Goal: Feedback & Contribution: Leave review/rating

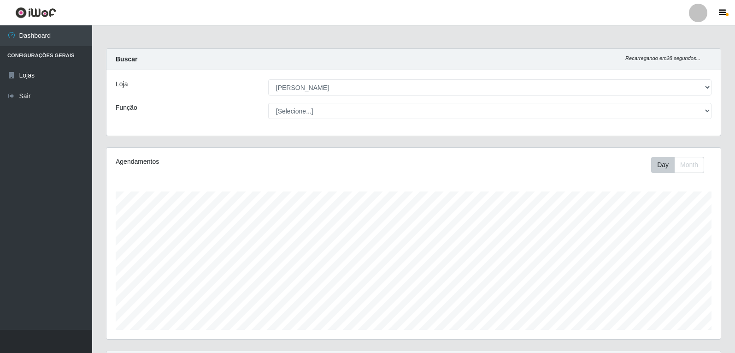
select select "523"
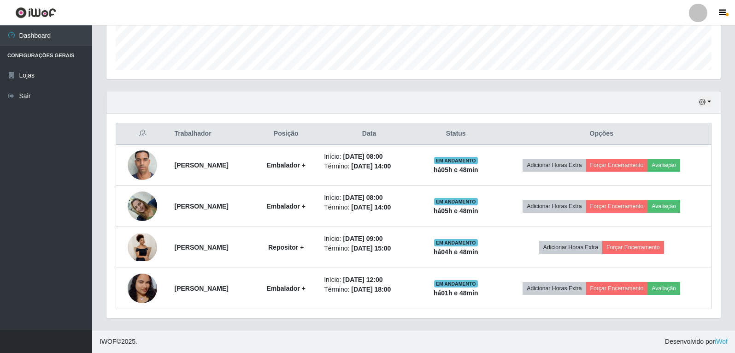
scroll to position [191, 615]
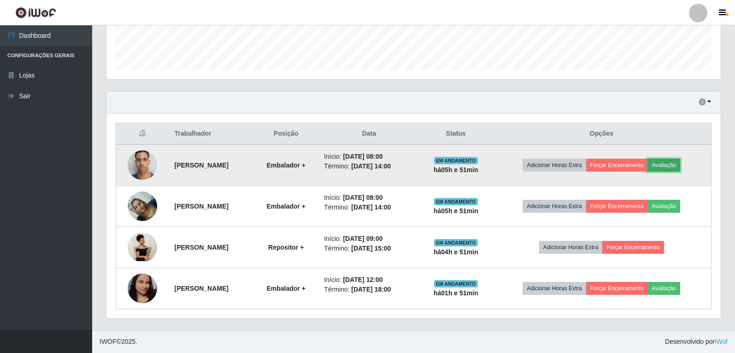
click at [681, 165] on button "Avaliação" at bounding box center [664, 165] width 33 height 13
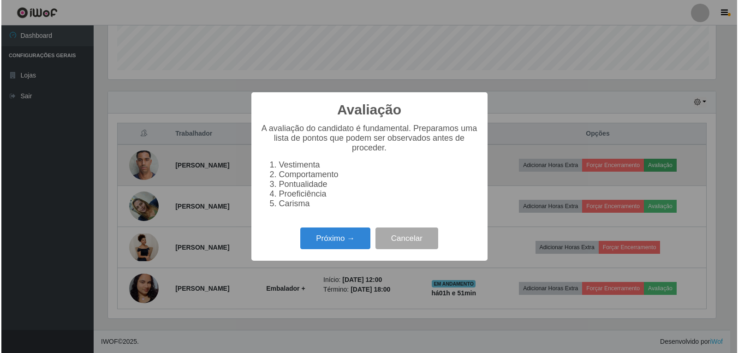
scroll to position [191, 610]
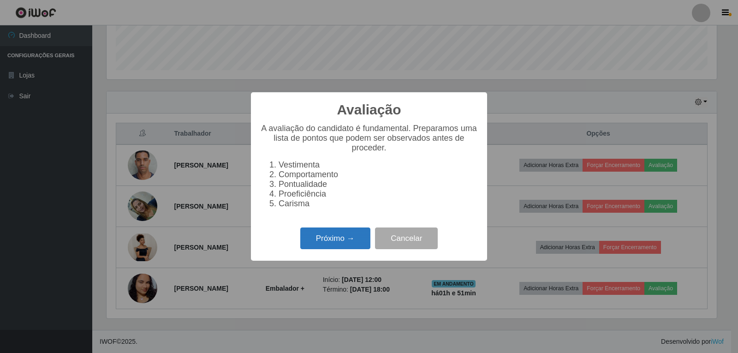
click at [331, 238] on button "Próximo →" at bounding box center [335, 238] width 70 height 22
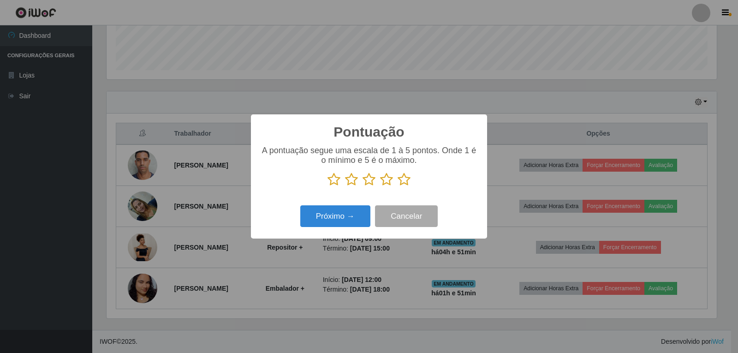
scroll to position [460877, 460459]
click at [406, 179] on icon at bounding box center [403, 179] width 13 height 14
click at [397, 186] on input "radio" at bounding box center [397, 186] width 0 height 0
click at [361, 216] on button "Próximo →" at bounding box center [335, 216] width 70 height 22
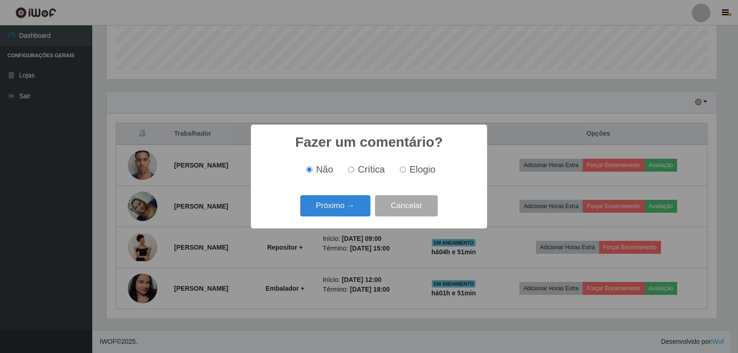
click at [403, 169] on input "Elogio" at bounding box center [403, 169] width 6 height 6
radio input "true"
click at [363, 201] on button "Próximo →" at bounding box center [335, 206] width 70 height 22
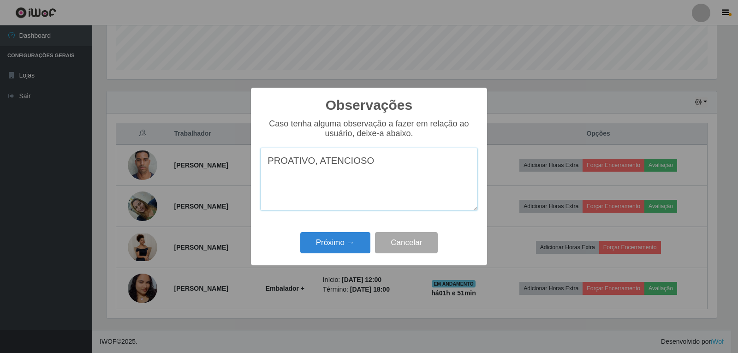
type textarea "PROATIVO, ATENCIOSO"
click at [344, 231] on div "Próximo → Cancelar" at bounding box center [369, 242] width 218 height 26
click at [355, 241] on button "Próximo →" at bounding box center [335, 243] width 70 height 22
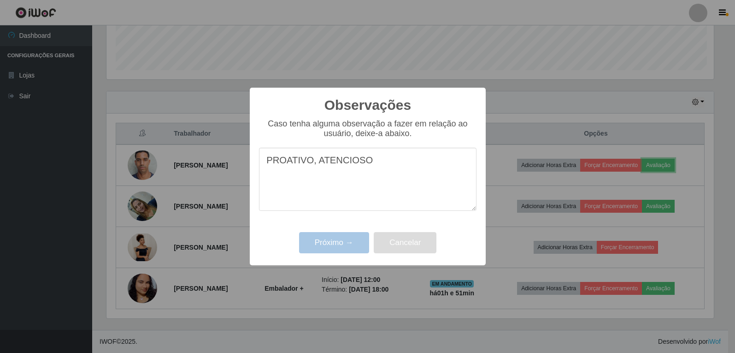
scroll to position [191, 615]
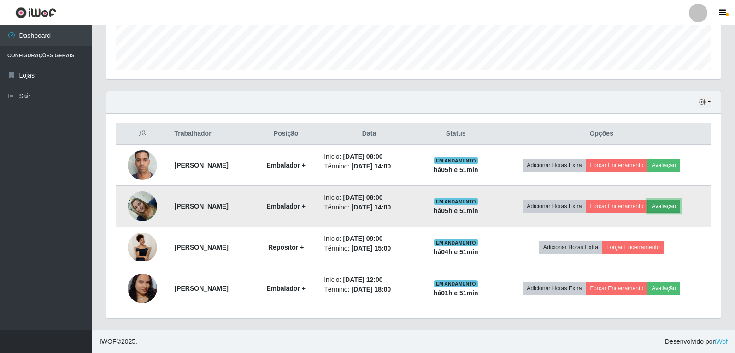
click at [670, 205] on button "Avaliação" at bounding box center [664, 206] width 33 height 13
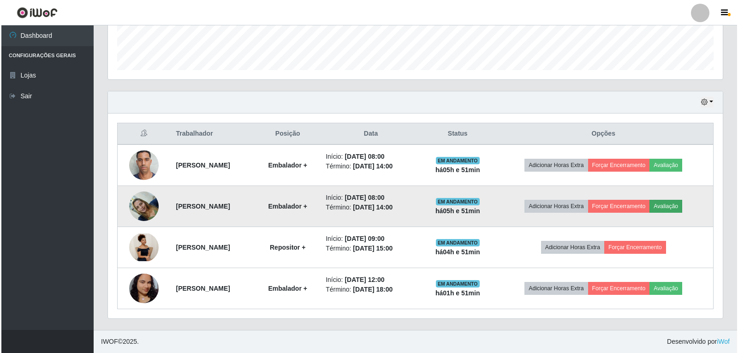
scroll to position [191, 610]
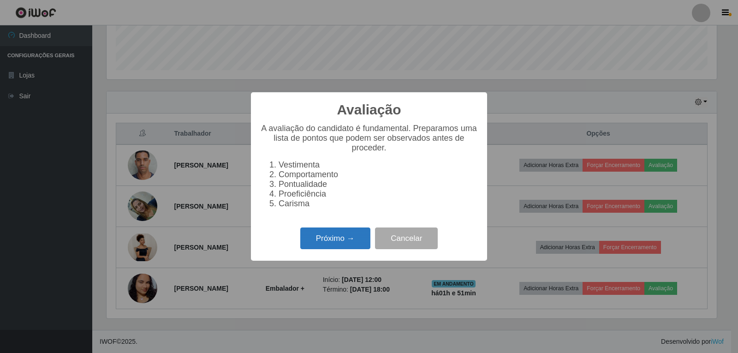
click at [336, 244] on button "Próximo →" at bounding box center [335, 238] width 70 height 22
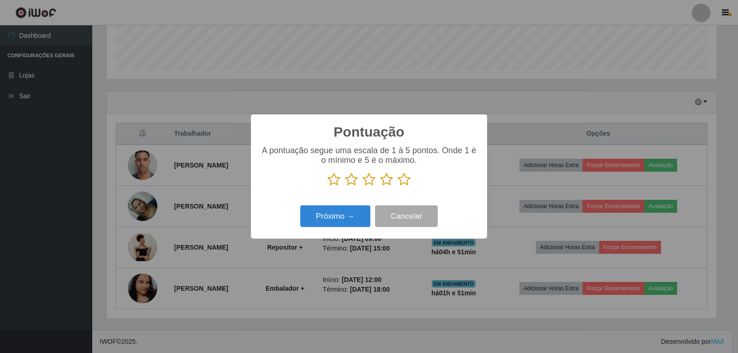
click at [406, 178] on icon at bounding box center [403, 179] width 13 height 14
click at [397, 186] on input "radio" at bounding box center [397, 186] width 0 height 0
click at [343, 219] on button "Próximo →" at bounding box center [335, 216] width 70 height 22
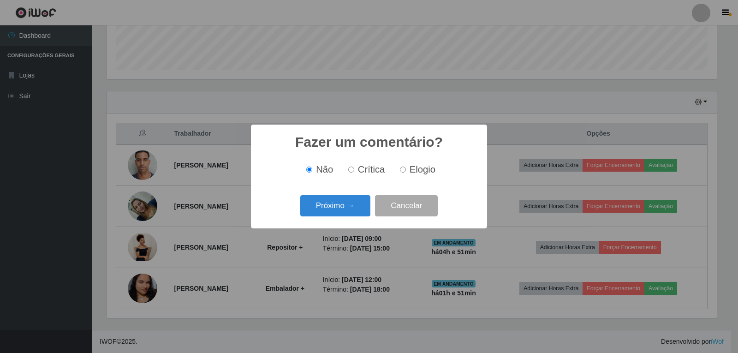
click at [408, 169] on label "Elogio" at bounding box center [415, 169] width 39 height 11
click at [406, 169] on input "Elogio" at bounding box center [403, 169] width 6 height 6
radio input "true"
click at [348, 207] on button "Próximo →" at bounding box center [335, 206] width 70 height 22
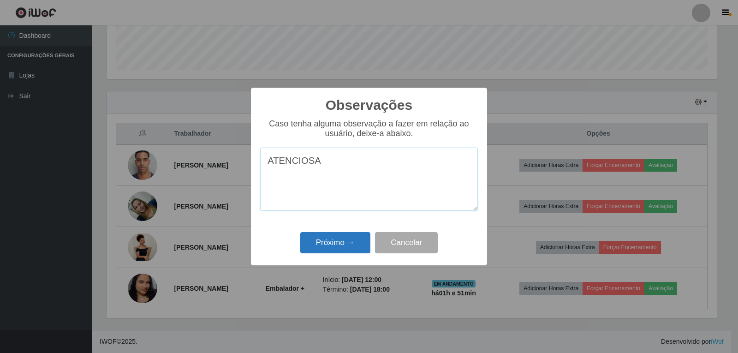
type textarea "ATENCIOSA"
click at [340, 241] on button "Próximo →" at bounding box center [335, 243] width 70 height 22
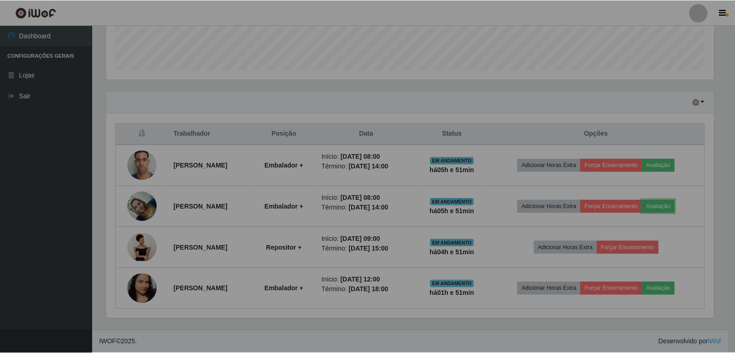
scroll to position [191, 615]
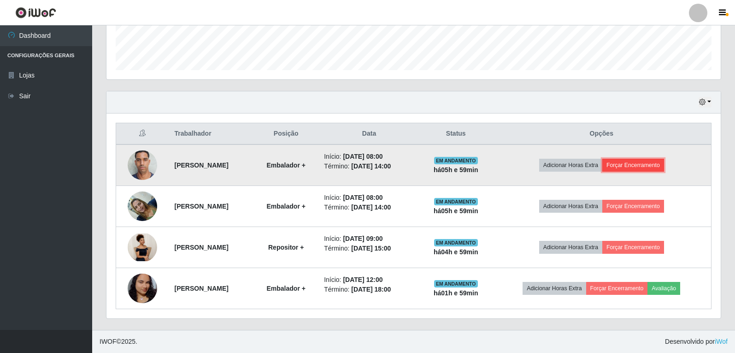
click at [648, 166] on button "Forçar Encerramento" at bounding box center [634, 165] width 62 height 13
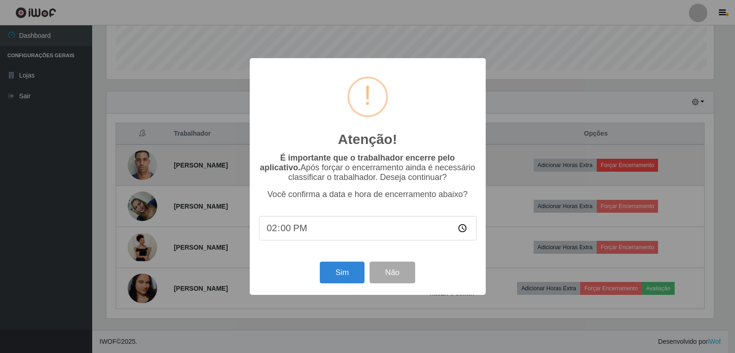
scroll to position [191, 610]
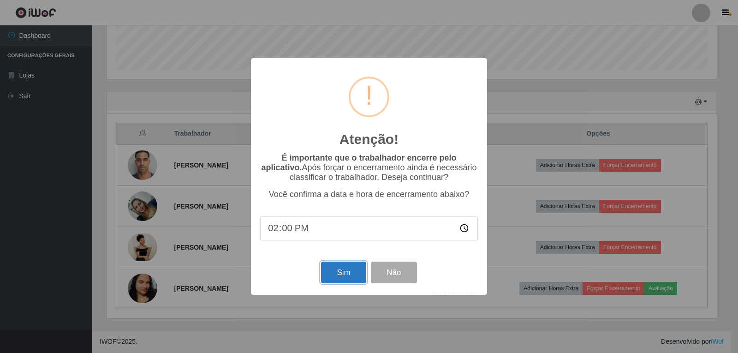
click at [329, 275] on button "Sim" at bounding box center [343, 272] width 45 height 22
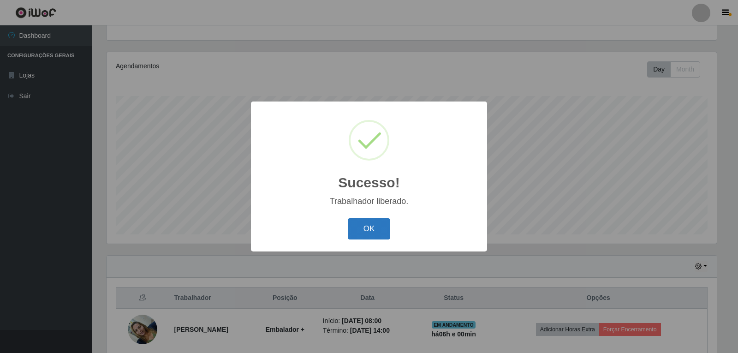
click at [367, 228] on button "OK" at bounding box center [369, 229] width 43 height 22
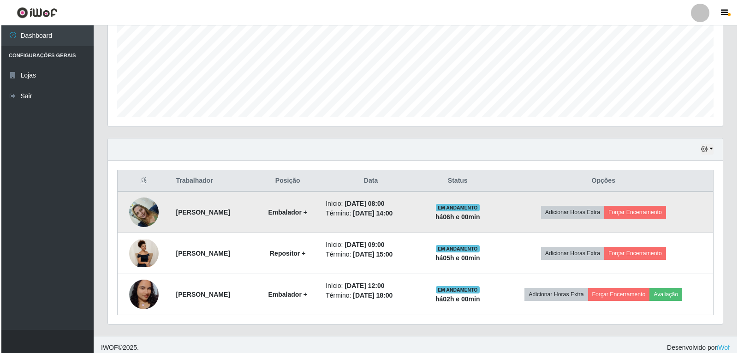
scroll to position [219, 0]
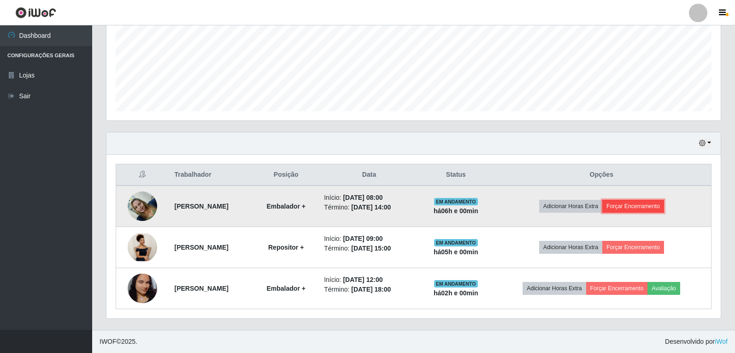
click at [648, 205] on button "Forçar Encerramento" at bounding box center [634, 206] width 62 height 13
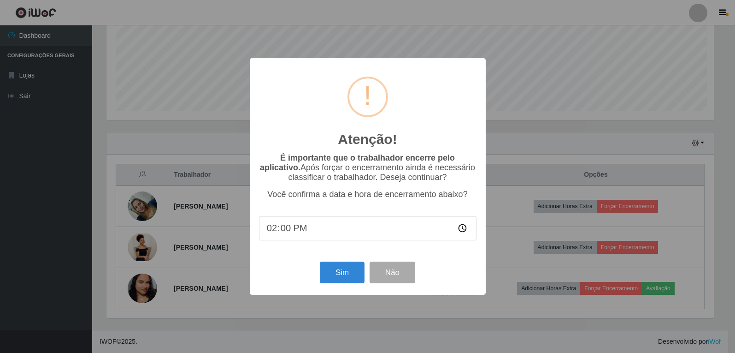
scroll to position [191, 610]
click at [337, 275] on button "Sim" at bounding box center [343, 272] width 45 height 22
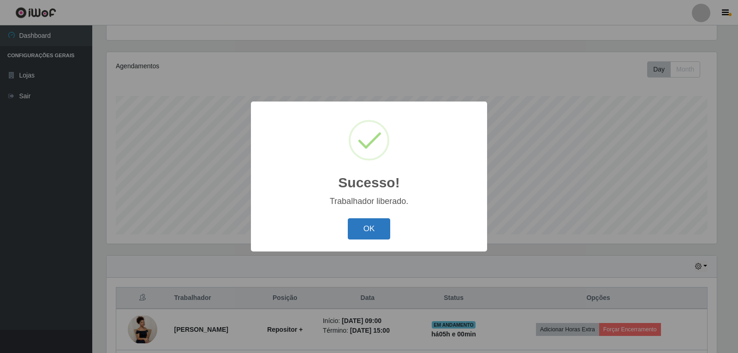
click at [369, 227] on button "OK" at bounding box center [369, 229] width 43 height 22
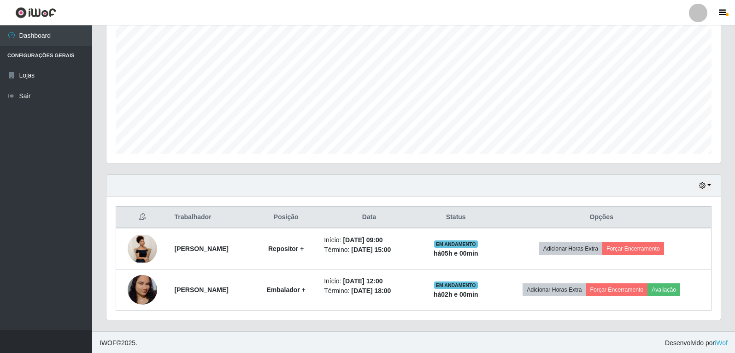
scroll to position [178, 0]
